Goal: Find specific page/section: Find specific page/section

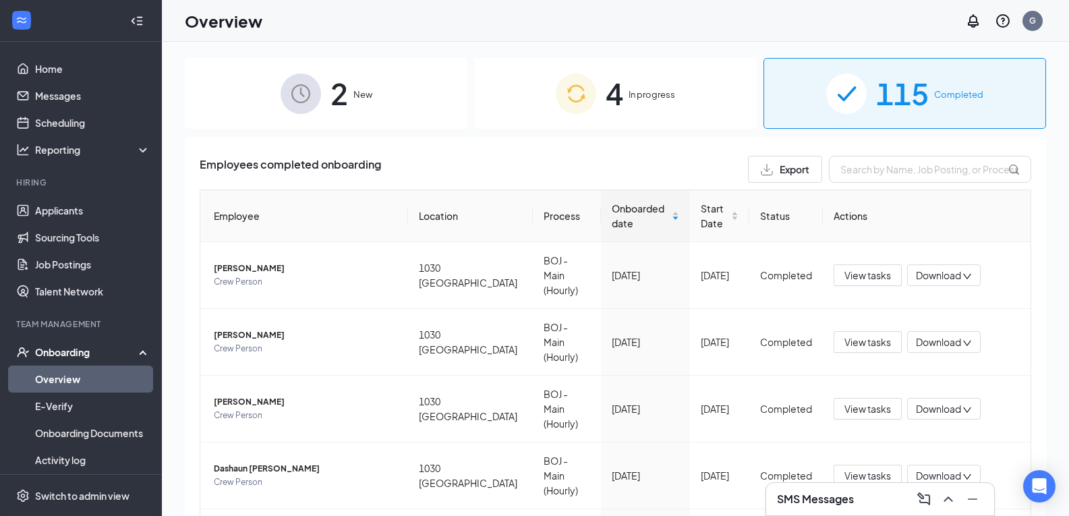
click at [318, 95] on img at bounding box center [300, 93] width 40 height 40
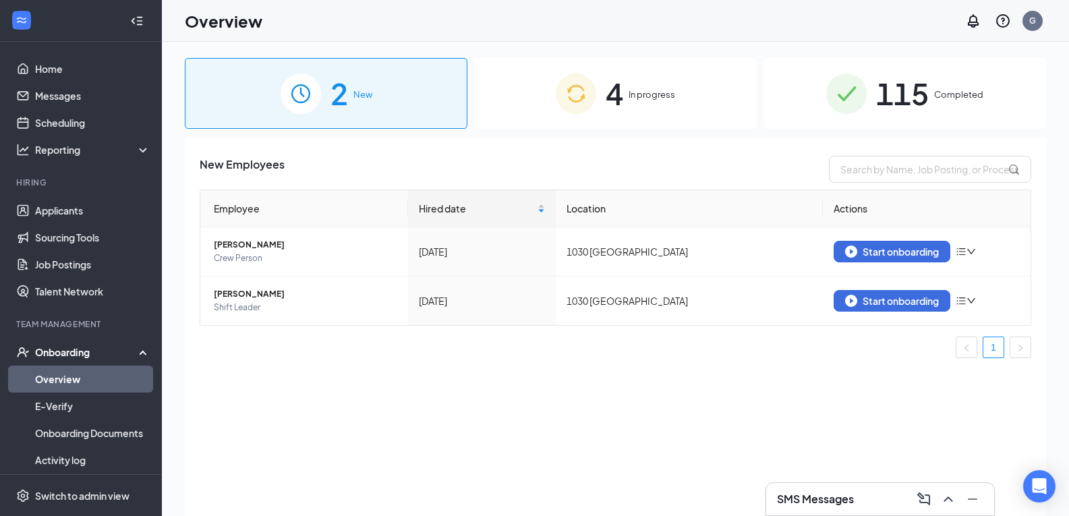
click at [645, 95] on span "In progress" at bounding box center [651, 94] width 47 height 13
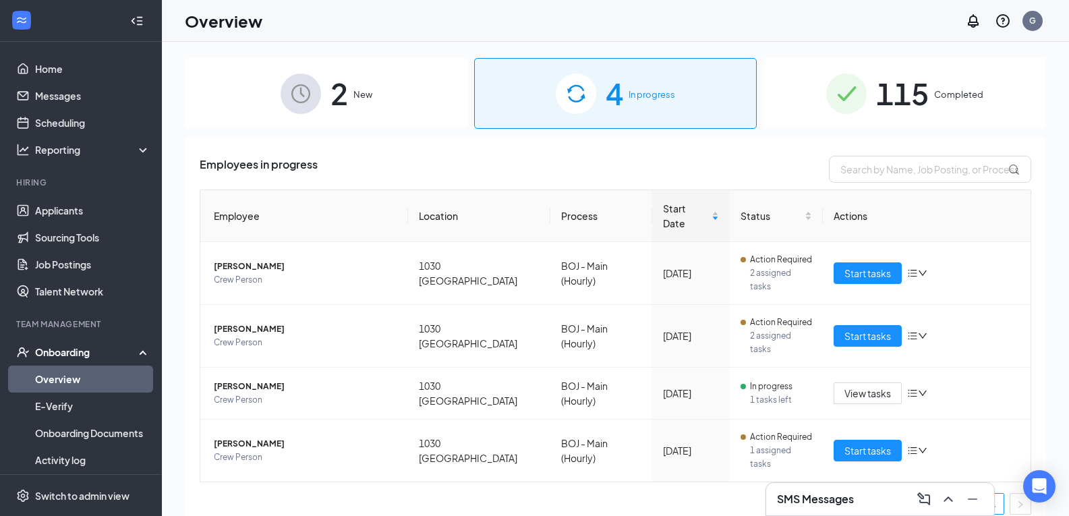
click at [910, 96] on span "115" at bounding box center [902, 93] width 53 height 47
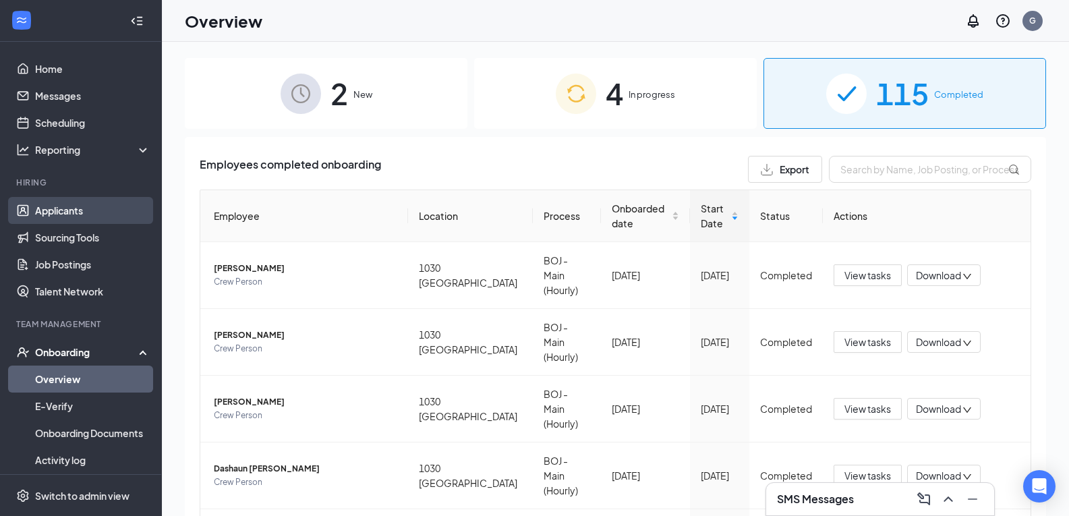
click at [76, 210] on link "Applicants" at bounding box center [92, 210] width 115 height 27
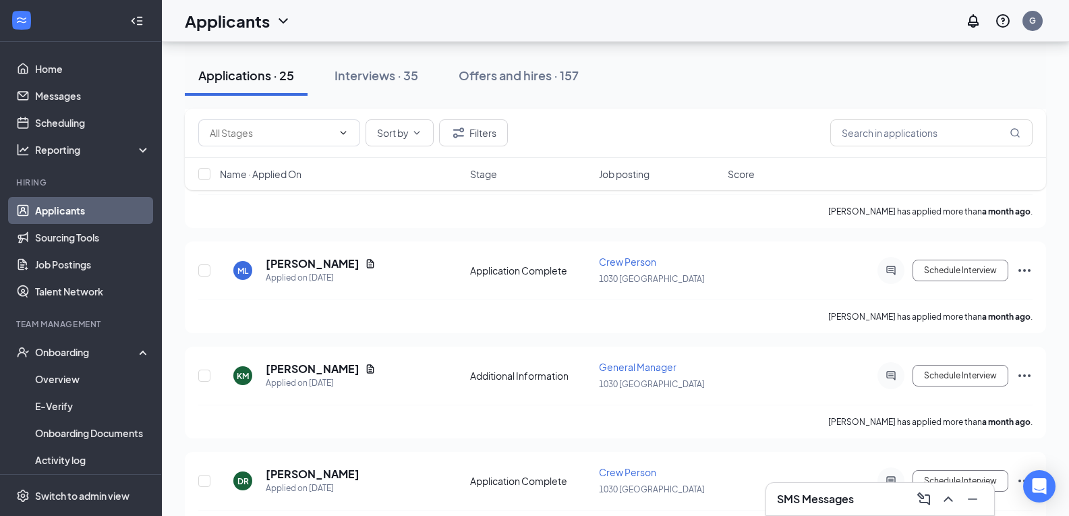
scroll to position [1349, 0]
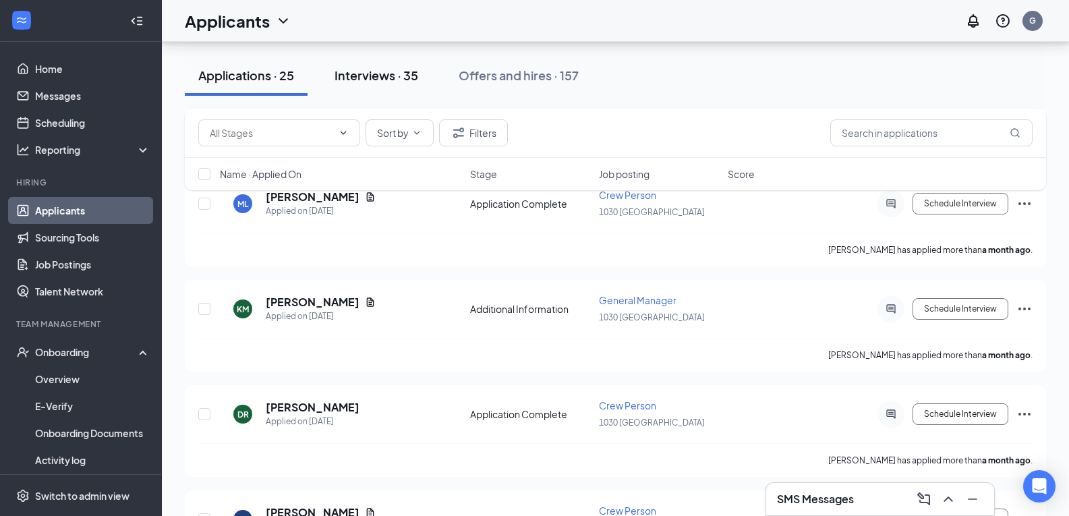
click at [390, 76] on div "Interviews · 35" at bounding box center [376, 75] width 84 height 17
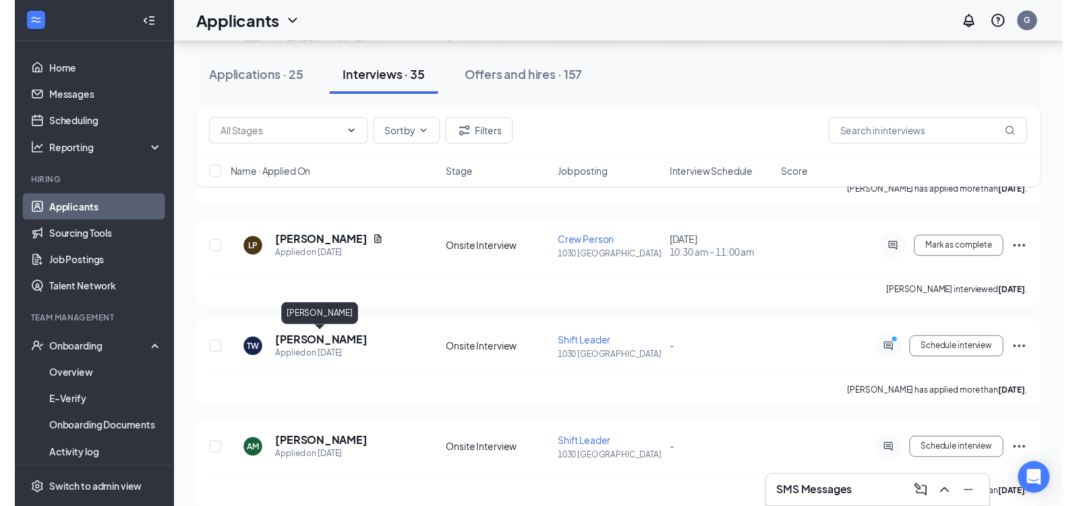
scroll to position [1214, 0]
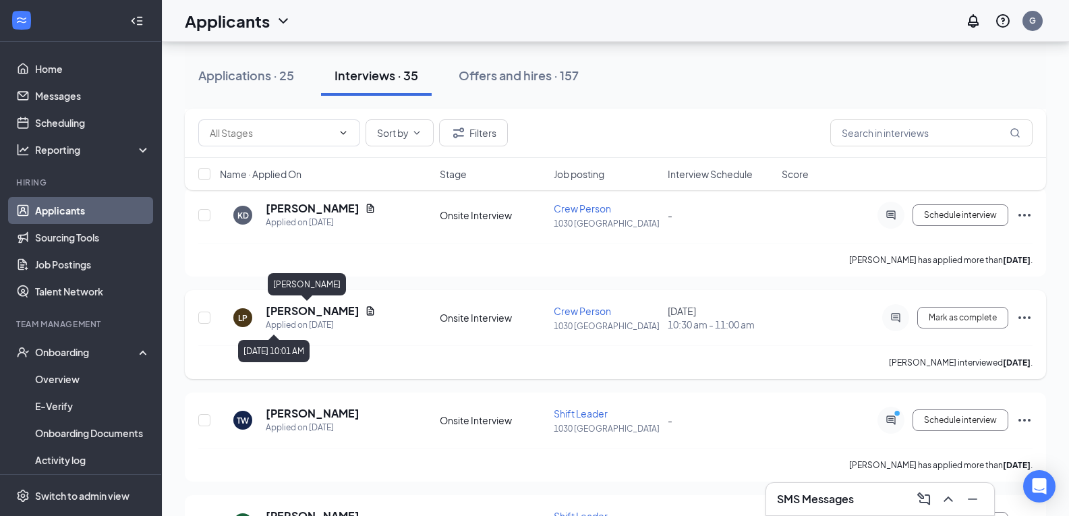
click at [299, 318] on div "Applied on [DATE]" at bounding box center [321, 324] width 110 height 13
click at [303, 307] on h5 "[PERSON_NAME]" at bounding box center [313, 310] width 94 height 15
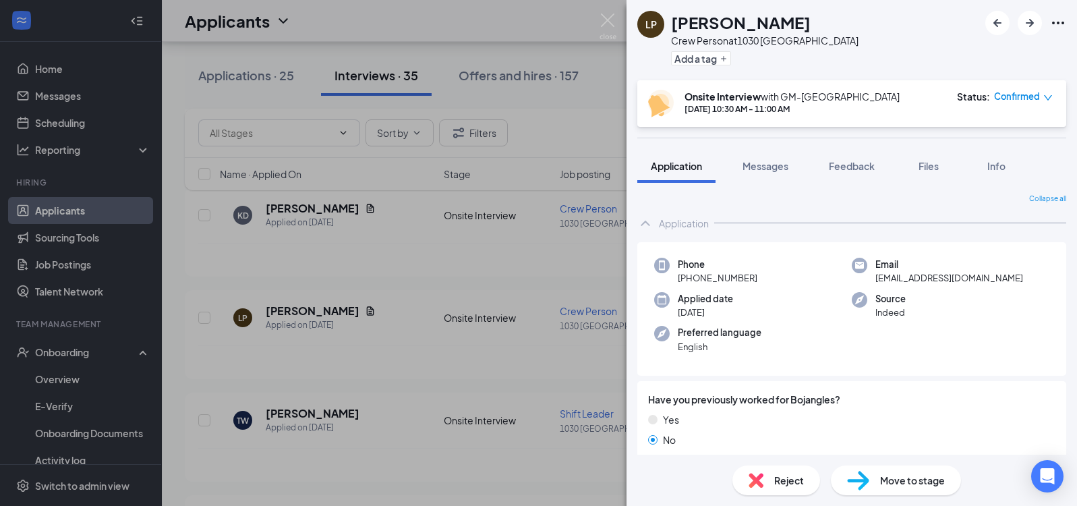
click at [496, 91] on div "LP [PERSON_NAME] Crew Person at 1030 Newport Add a tag Onsite Interview with GM…" at bounding box center [538, 253] width 1077 height 506
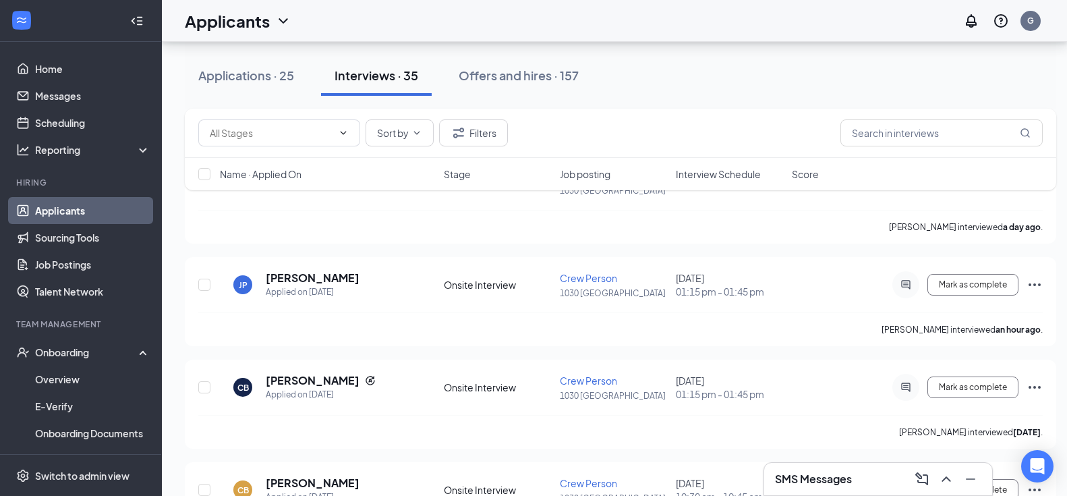
scroll to position [67, 0]
